Goal: Find specific page/section

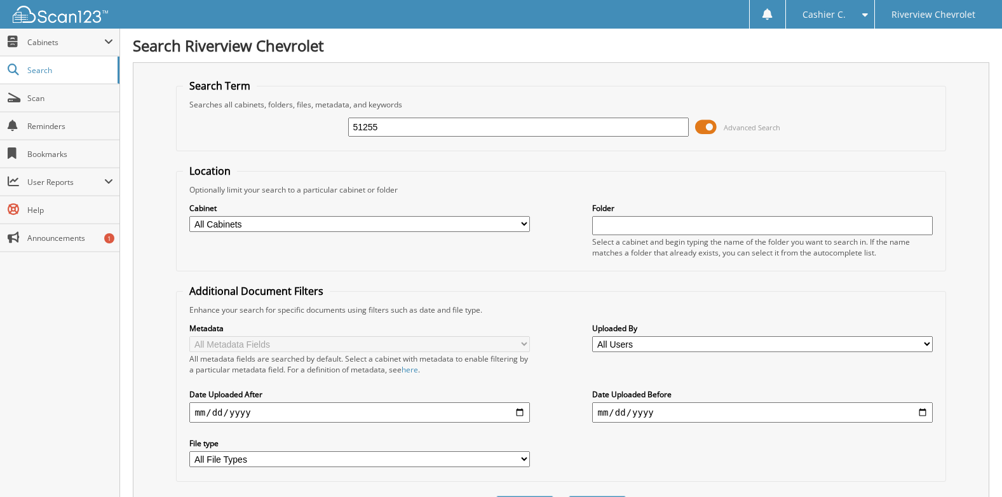
type input "51255"
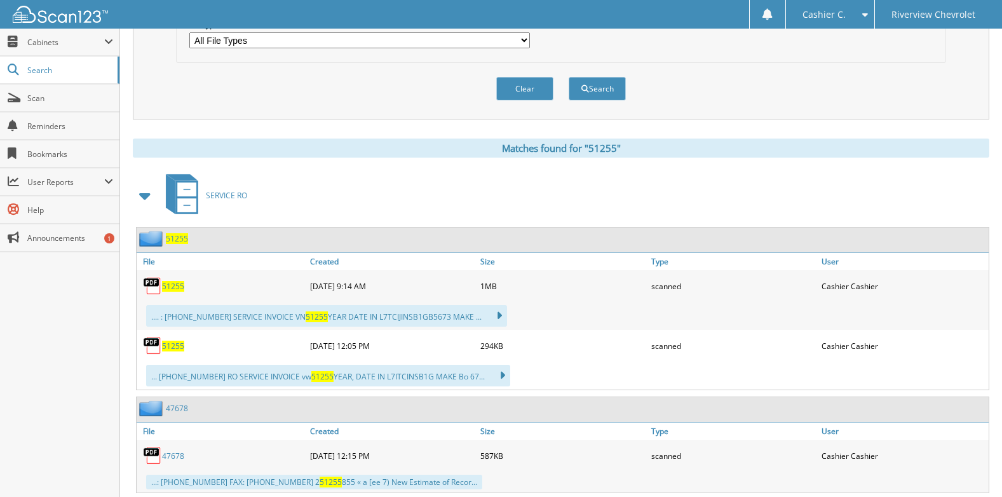
scroll to position [454, 0]
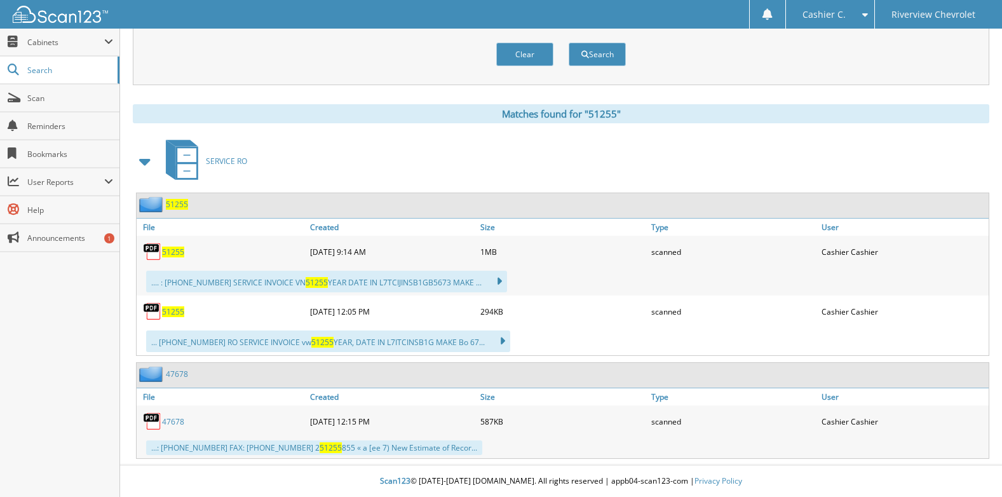
click at [174, 254] on span "51255" at bounding box center [173, 252] width 22 height 11
click at [392, 282] on div ".... : [PHONE_NUMBER] SERVICE INVOICE VN 51255 YEAR DATE IN L7TCIJINSB1GB5673 M…" at bounding box center [326, 282] width 361 height 22
click at [179, 254] on span "51255" at bounding box center [173, 252] width 22 height 11
click at [170, 314] on span "51255" at bounding box center [173, 311] width 22 height 11
